Goal: Book appointment/travel/reservation

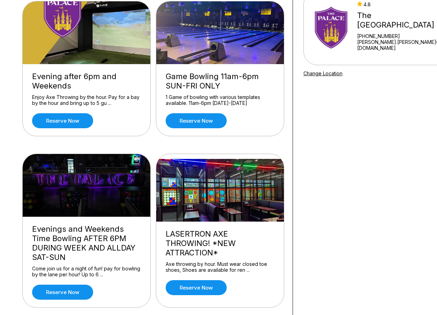
scroll to position [105, 0]
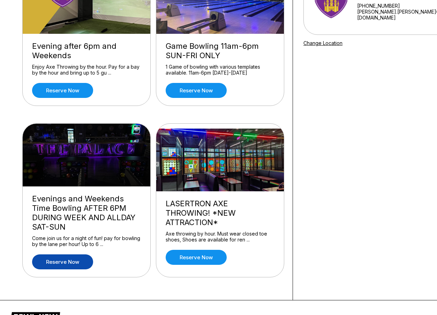
click at [66, 262] on link "Reserve now" at bounding box center [62, 262] width 61 height 15
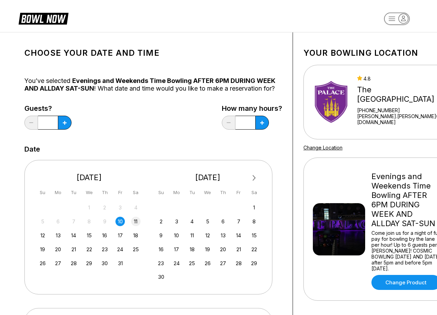
click at [136, 223] on div "11" at bounding box center [135, 221] width 9 height 9
click at [261, 122] on icon at bounding box center [262, 123] width 4 height 4
click at [267, 122] on button at bounding box center [262, 123] width 14 height 14
type input "*"
click at [67, 128] on button at bounding box center [65, 123] width 14 height 14
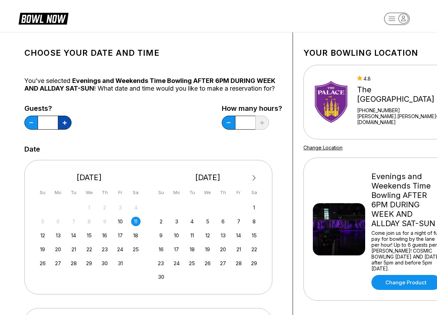
click at [67, 123] on button at bounding box center [65, 123] width 14 height 14
type input "*"
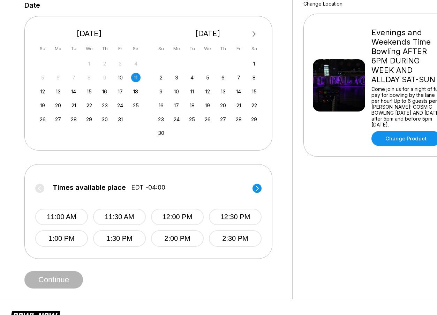
scroll to position [209, 0]
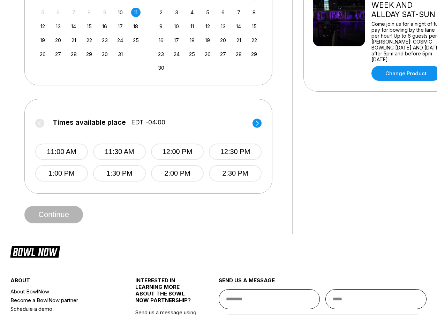
click at [254, 123] on circle at bounding box center [257, 123] width 9 height 9
